Goal: Navigation & Orientation: Find specific page/section

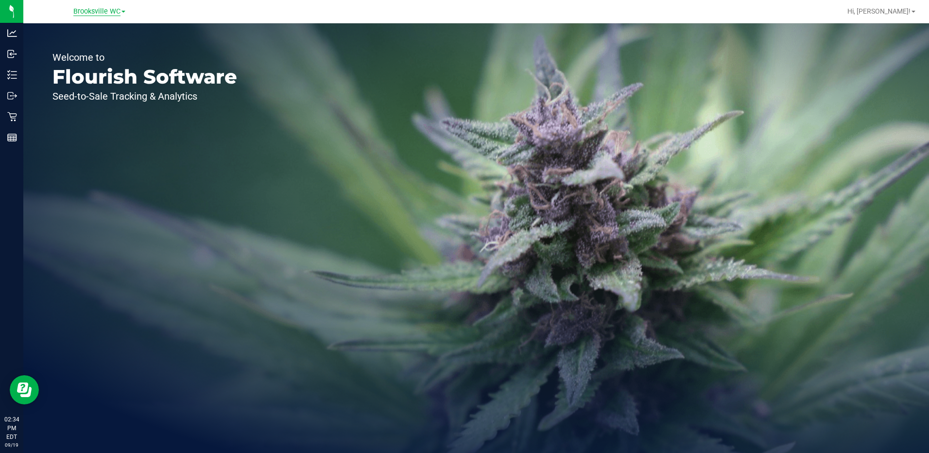
click at [109, 10] on span "Brooksville WC" at bounding box center [96, 11] width 47 height 9
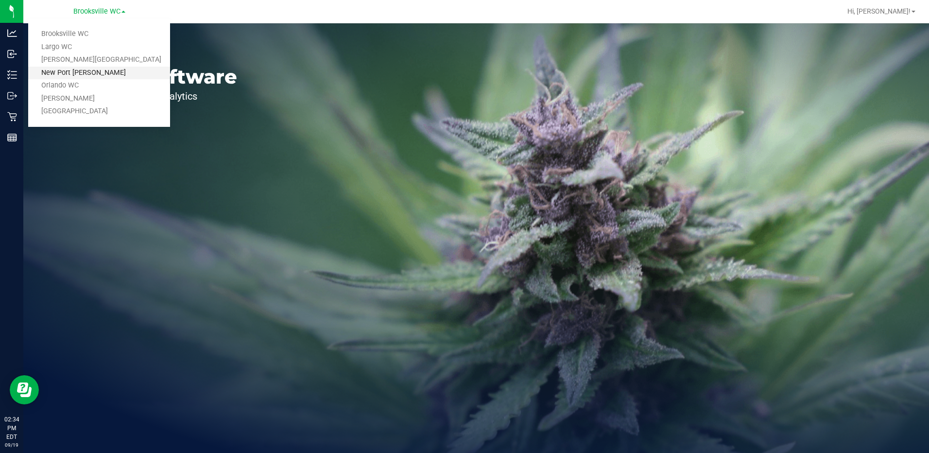
click at [106, 68] on link "New Port Richey WC" at bounding box center [99, 73] width 142 height 13
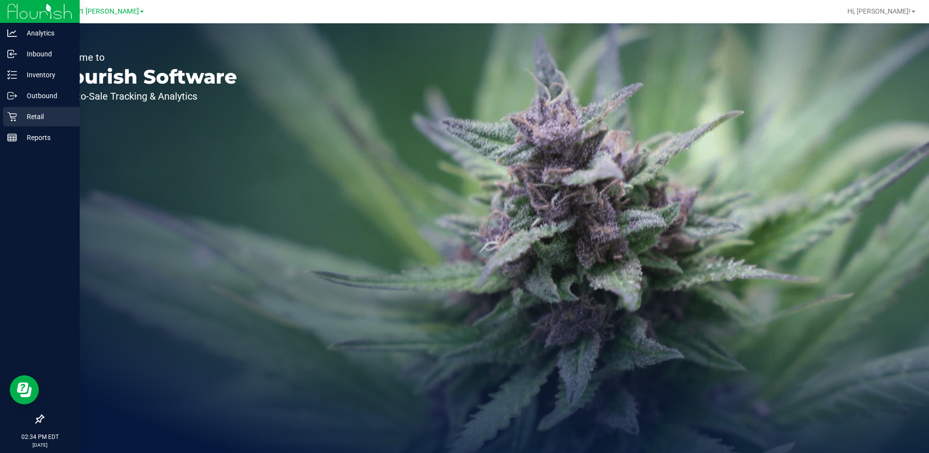
click at [8, 120] on icon at bounding box center [12, 117] width 10 height 10
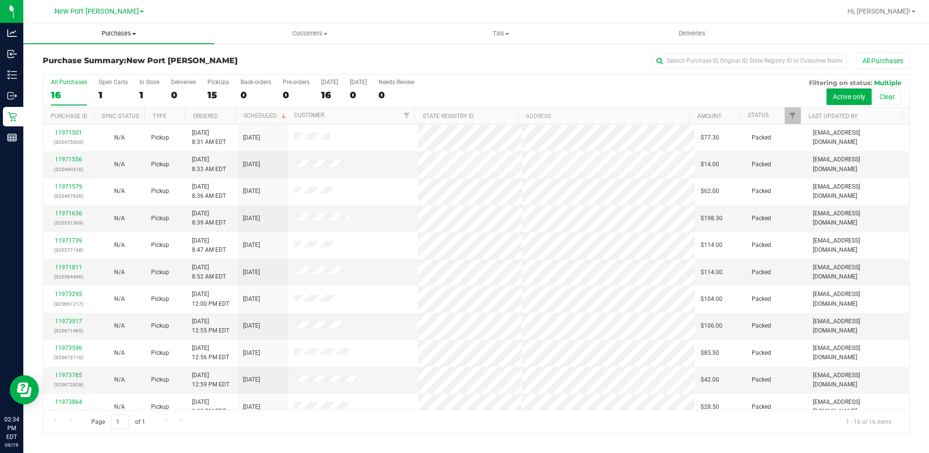
click at [101, 27] on uib-tab-heading "Purchases Summary of purchases Fulfillment All purchases" at bounding box center [118, 33] width 191 height 20
click at [89, 67] on li "Fulfillment" at bounding box center [118, 71] width 191 height 12
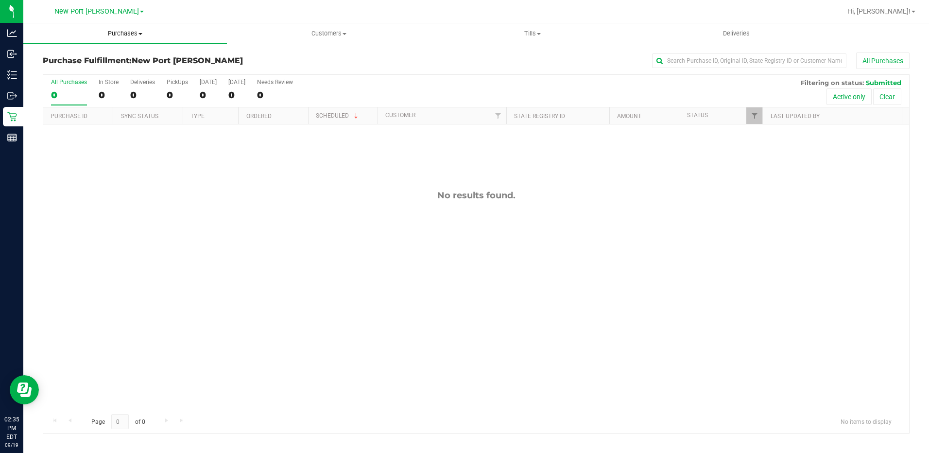
click at [114, 37] on span "Purchases" at bounding box center [125, 33] width 204 height 9
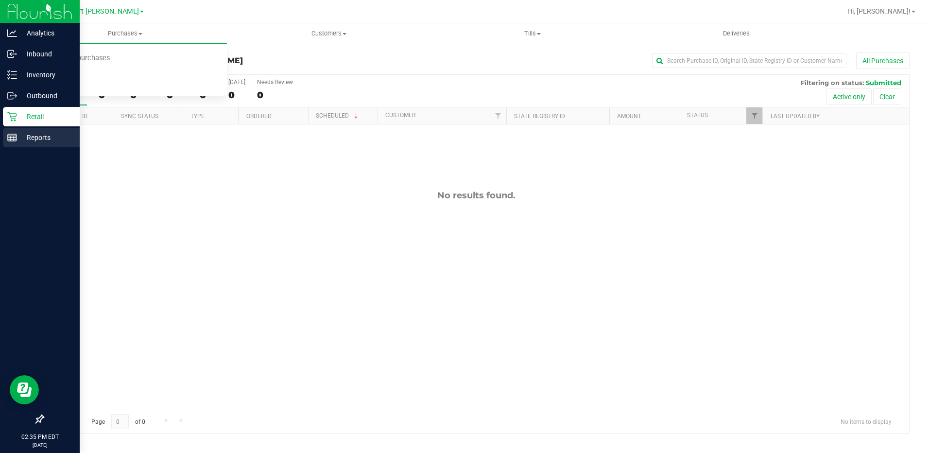
click at [49, 128] on div "Reports" at bounding box center [41, 137] width 77 height 19
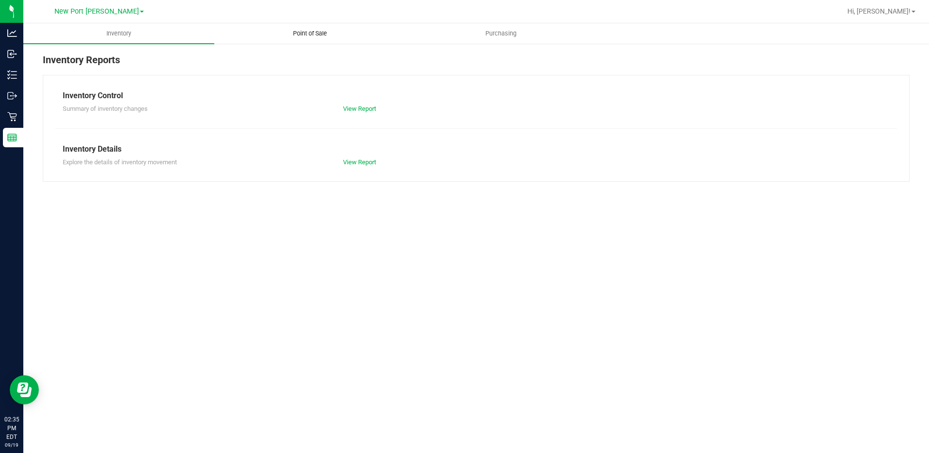
click at [324, 29] on span "Point of Sale" at bounding box center [310, 33] width 60 height 9
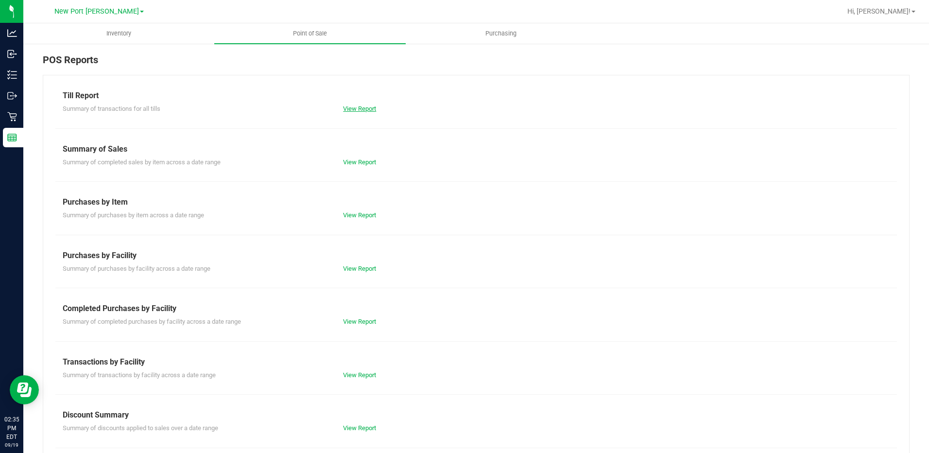
click at [368, 106] on link "View Report" at bounding box center [359, 108] width 33 height 7
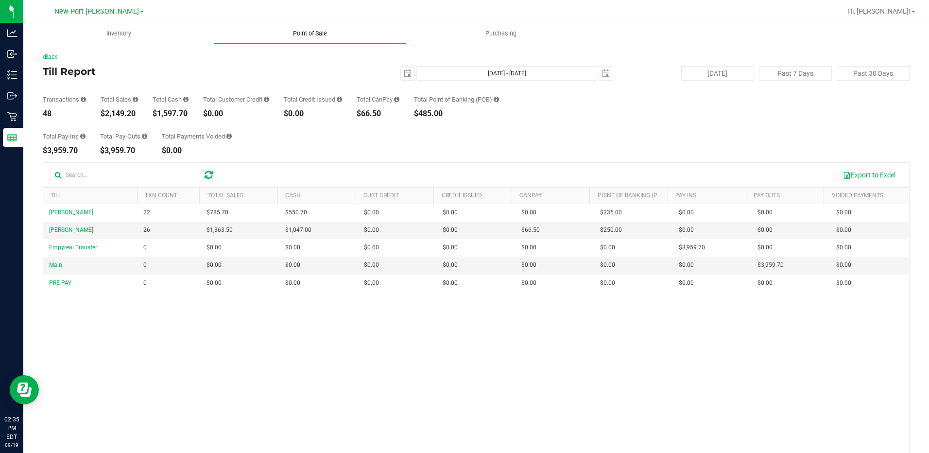
click at [315, 33] on span "Point of Sale" at bounding box center [310, 33] width 60 height 9
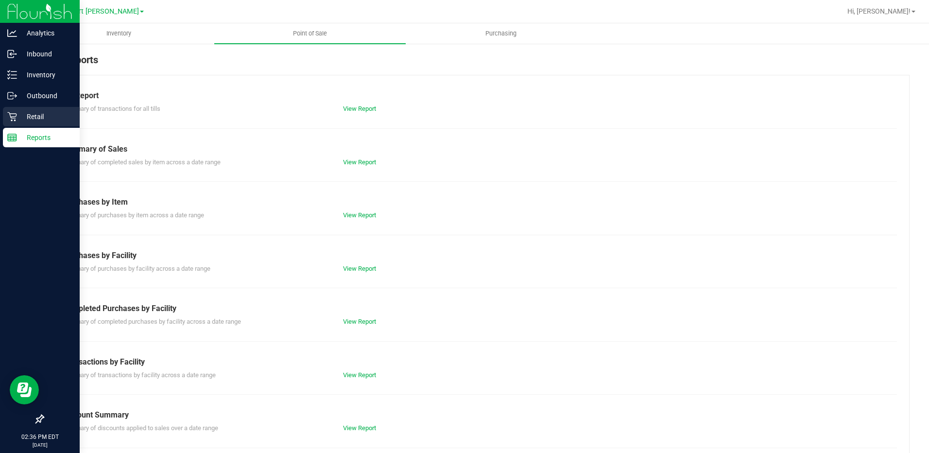
click at [24, 115] on p "Retail" at bounding box center [46, 117] width 58 height 12
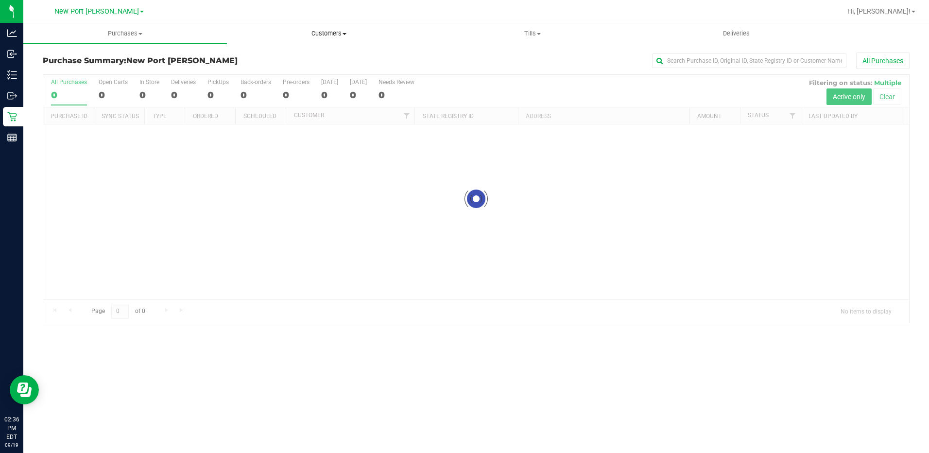
click at [344, 32] on span "Customers" at bounding box center [328, 33] width 203 height 9
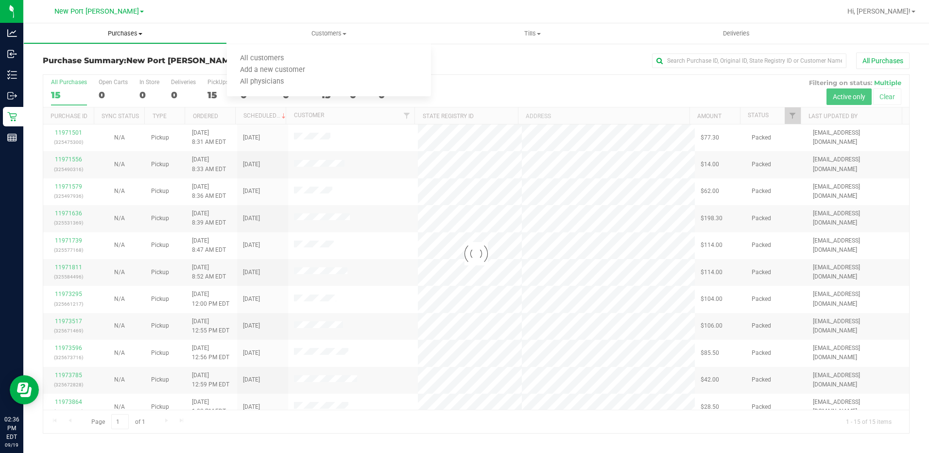
click at [133, 31] on span "Purchases" at bounding box center [125, 33] width 203 height 9
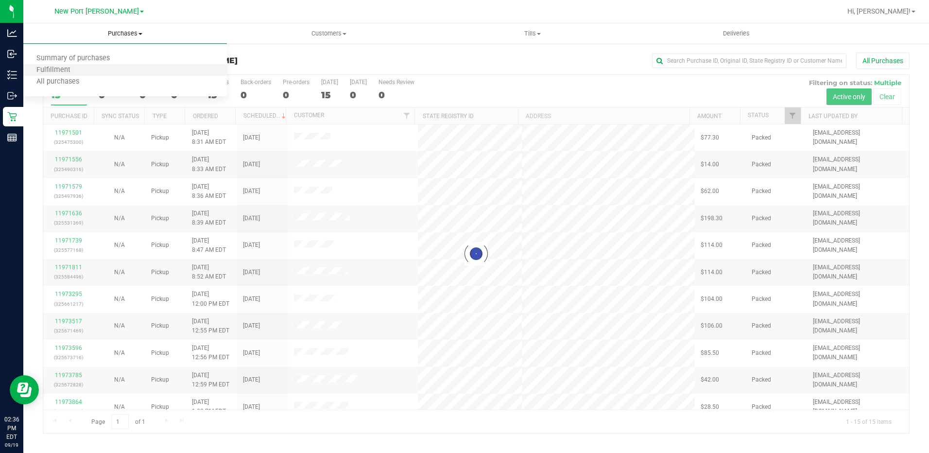
click at [111, 70] on li "Fulfillment" at bounding box center [125, 71] width 204 height 12
